Goal: Task Accomplishment & Management: Manage account settings

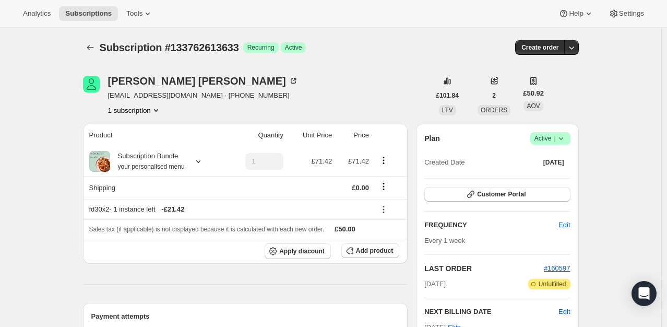
click at [570, 138] on span "Success Active |" at bounding box center [550, 138] width 40 height 13
click at [544, 174] on span "Cancel subscription" at bounding box center [553, 176] width 59 height 8
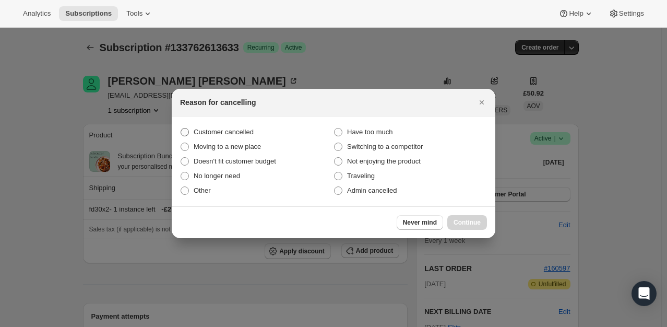
click at [230, 128] on span "Customer cancelled" at bounding box center [224, 132] width 60 height 8
click at [181, 128] on input "Customer cancelled" at bounding box center [181, 128] width 1 height 1
radio input "true"
click at [465, 222] on span "Continue" at bounding box center [467, 222] width 27 height 8
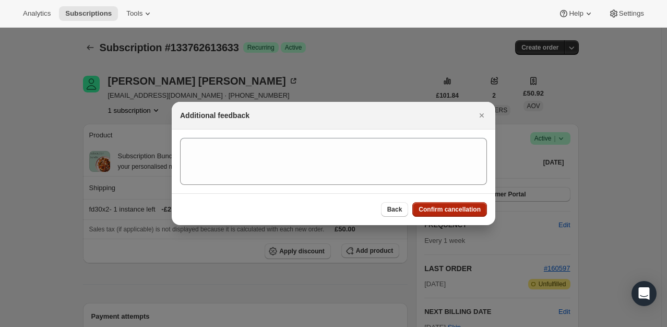
click at [461, 213] on span "Confirm cancellation" at bounding box center [450, 209] width 62 height 8
